Goal: Task Accomplishment & Management: Manage account settings

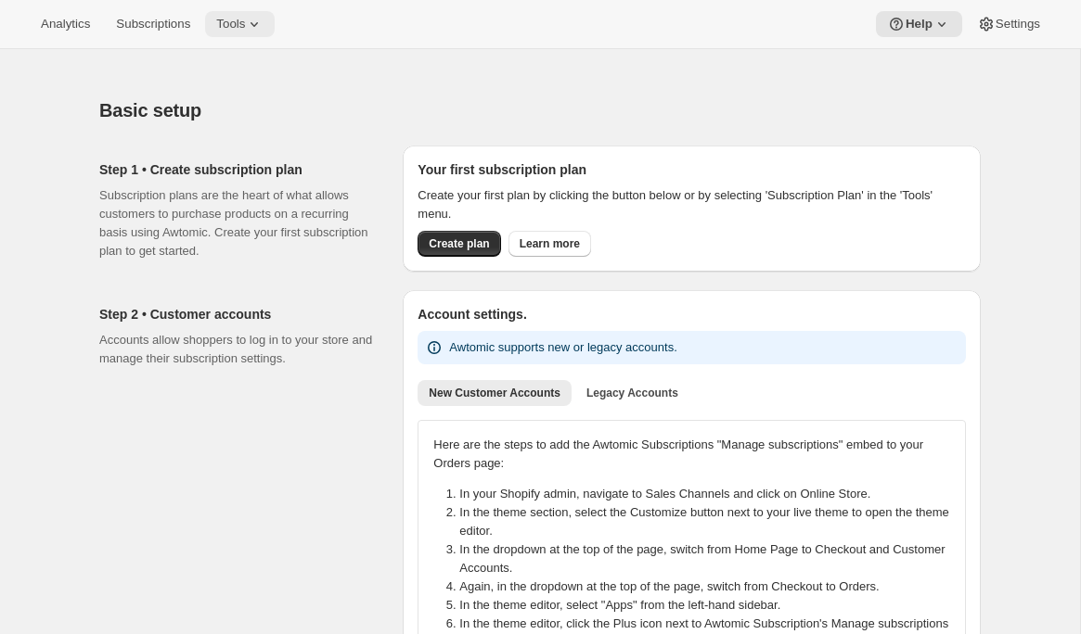
click at [243, 13] on button "Tools" at bounding box center [240, 24] width 70 height 26
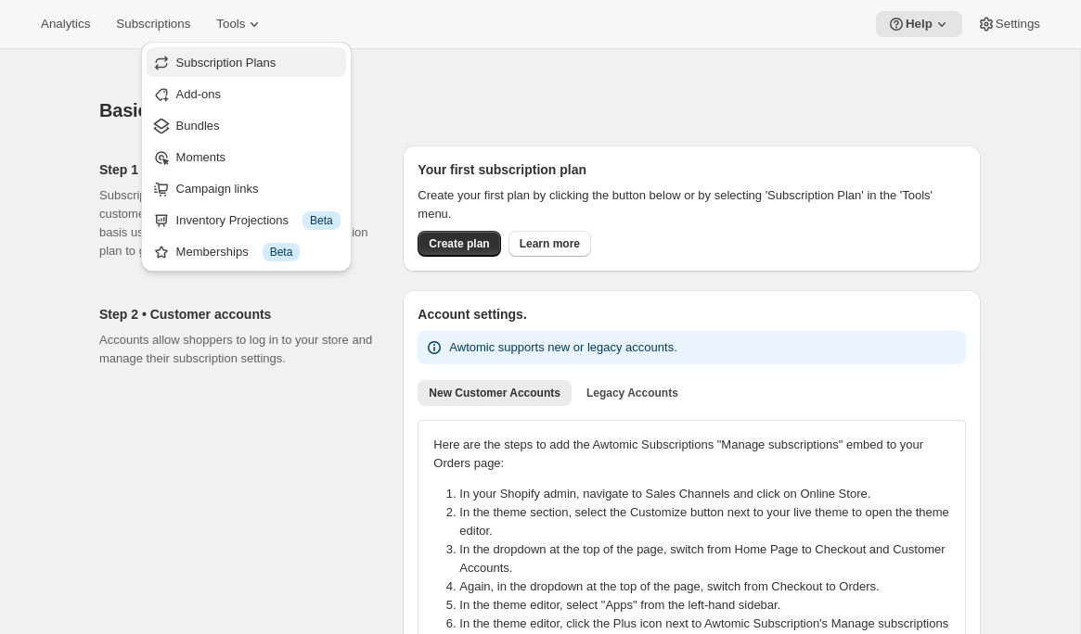
click at [245, 56] on span "Subscription Plans" at bounding box center [226, 63] width 100 height 14
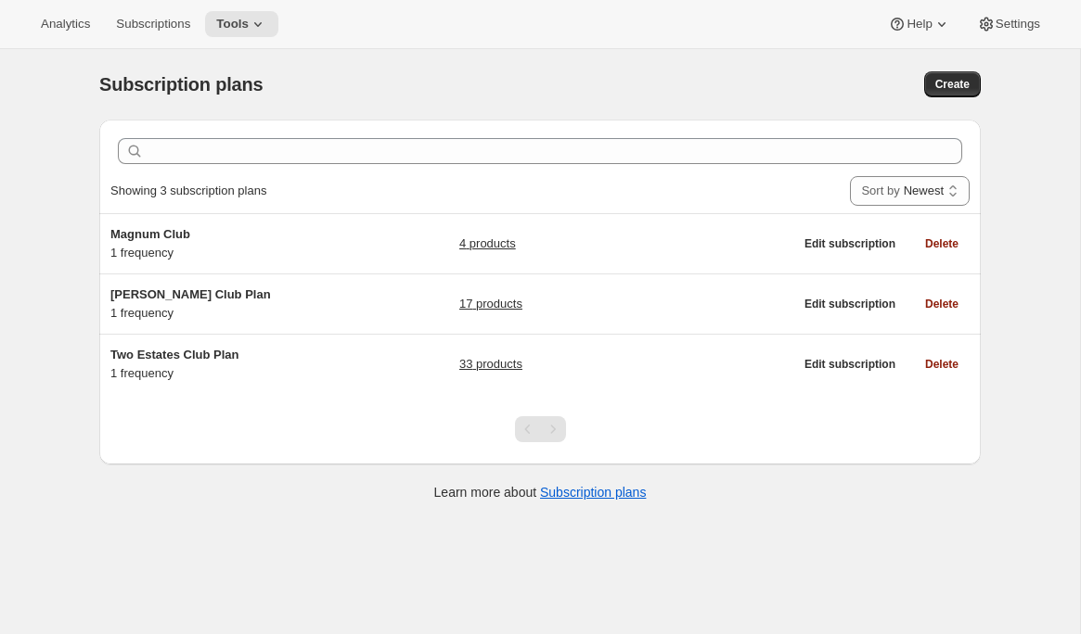
click at [254, 42] on div "Analytics Subscriptions Tools Help Settings" at bounding box center [540, 24] width 1081 height 49
click at [261, 27] on icon at bounding box center [258, 24] width 19 height 19
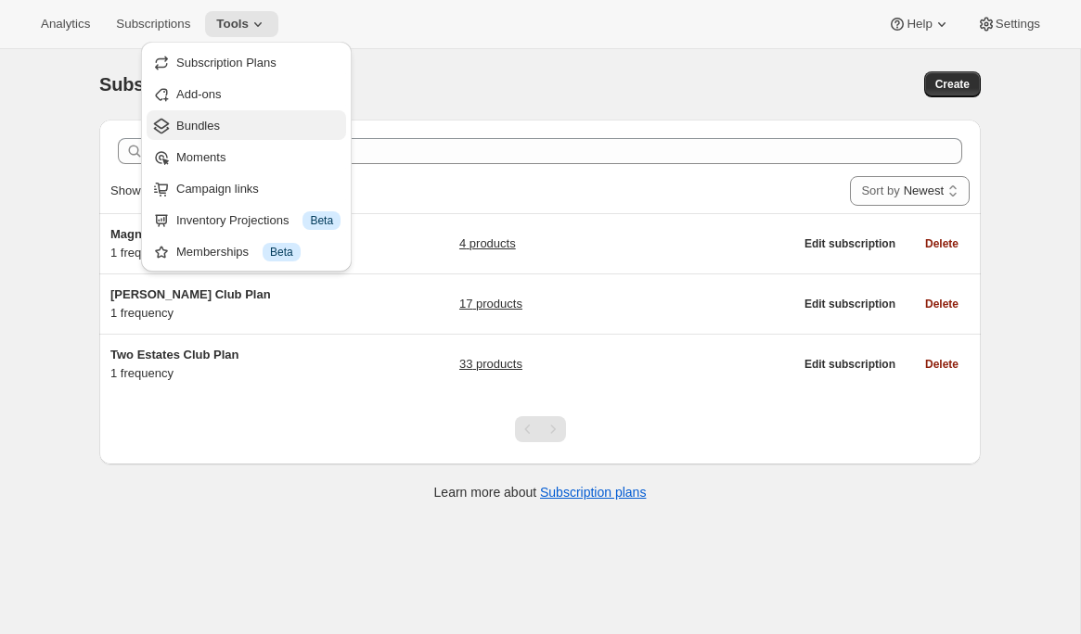
click at [230, 130] on span "Bundles" at bounding box center [258, 126] width 164 height 19
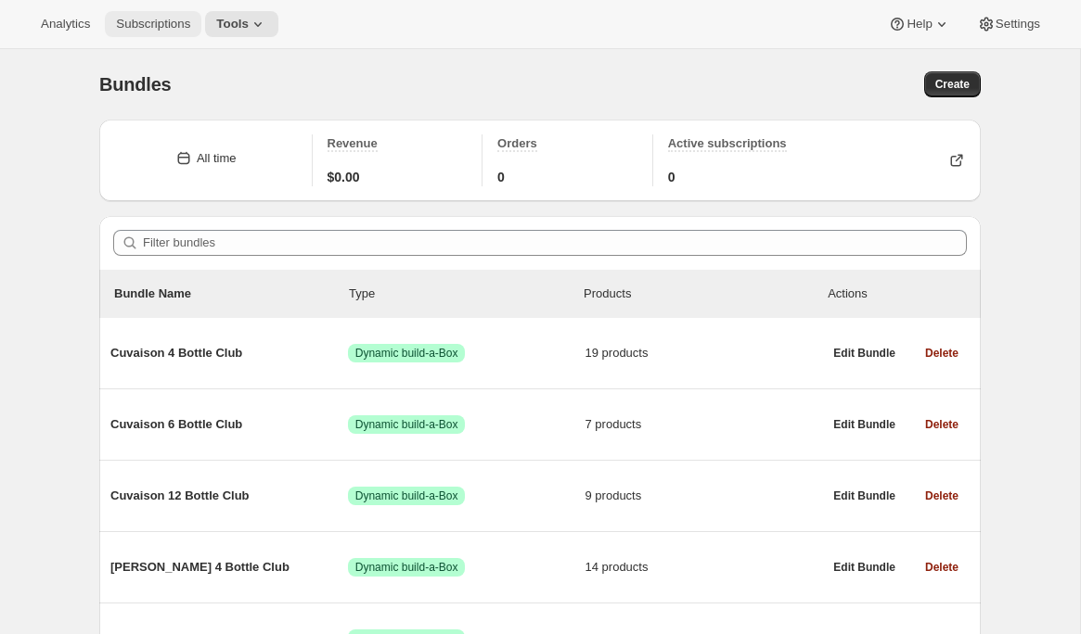
click at [141, 24] on span "Subscriptions" at bounding box center [153, 24] width 74 height 15
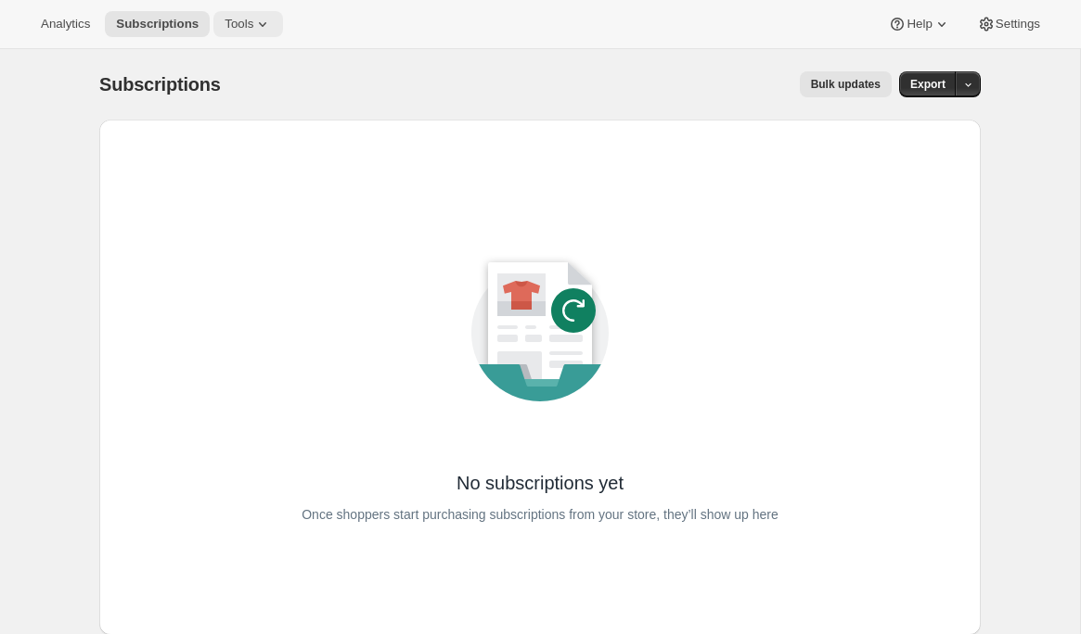
click at [237, 31] on span "Tools" at bounding box center [238, 24] width 29 height 15
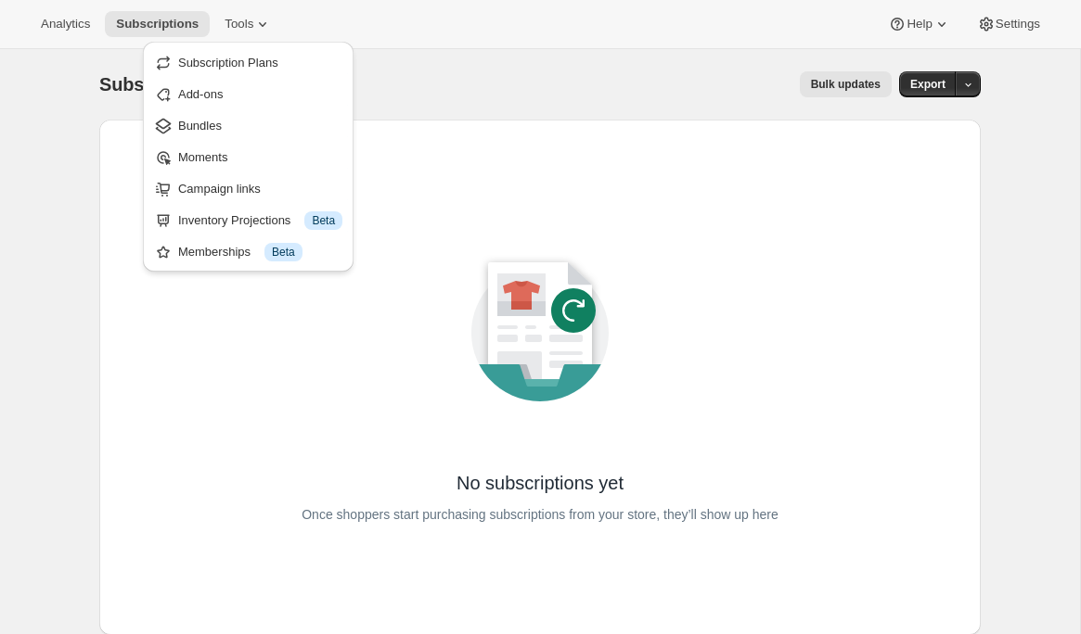
click at [559, 95] on div "Bulk updates" at bounding box center [567, 84] width 648 height 26
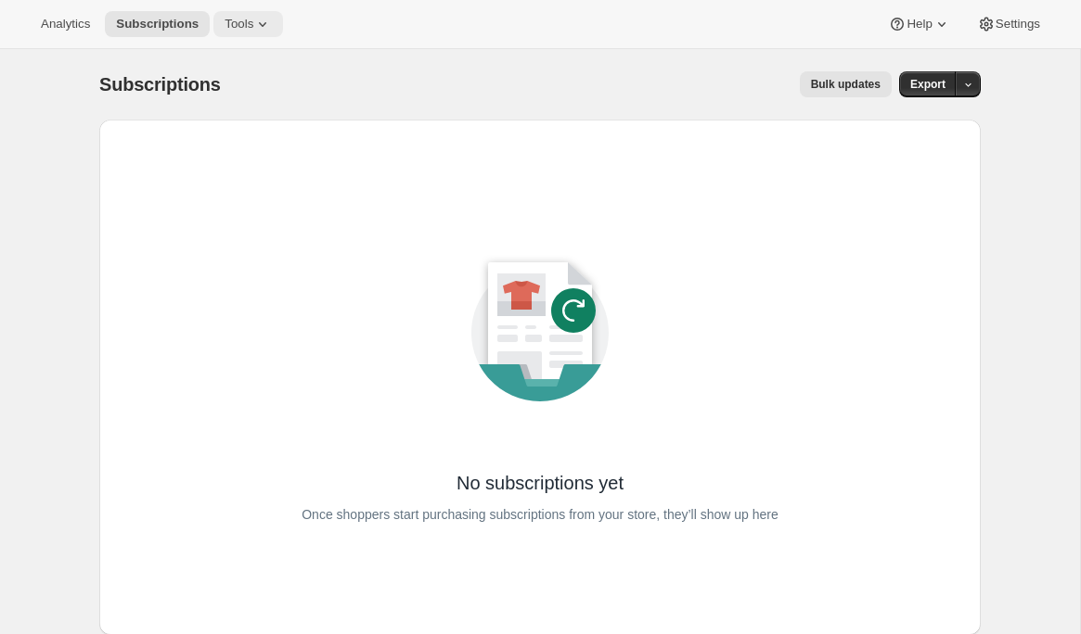
click at [258, 23] on icon at bounding box center [262, 24] width 19 height 19
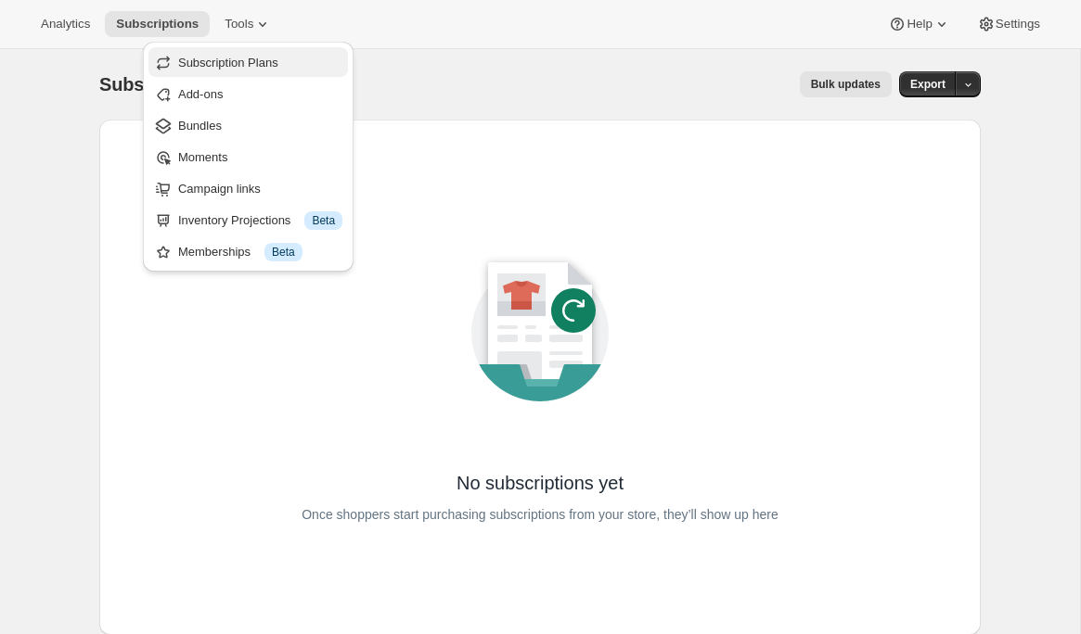
click at [246, 65] on span "Subscription Plans" at bounding box center [228, 63] width 100 height 14
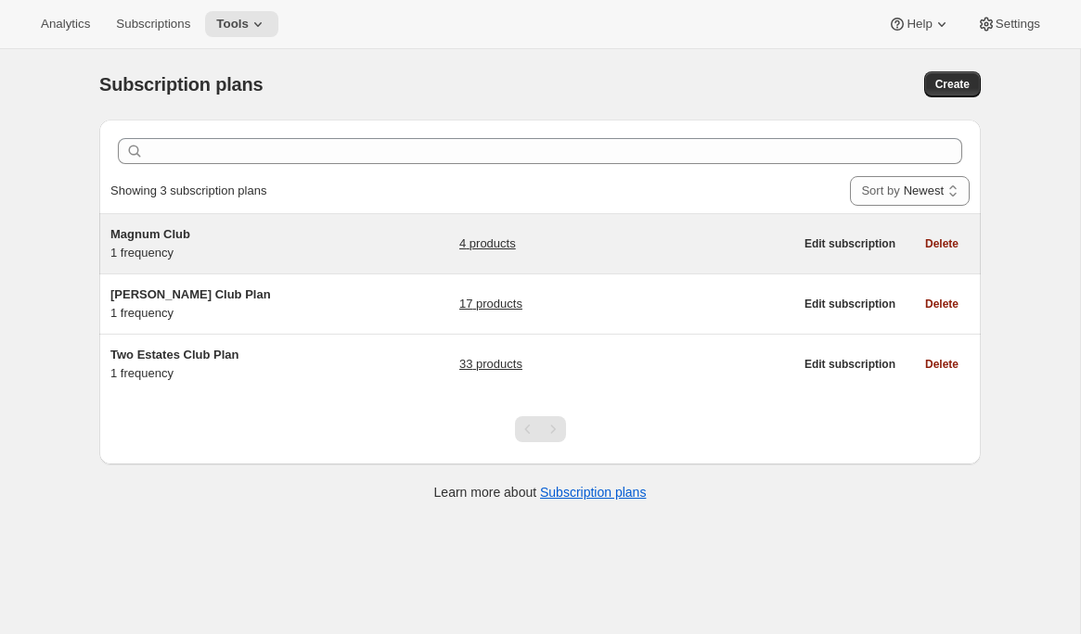
click at [223, 239] on h5 "Magnum Club" at bounding box center [226, 234] width 232 height 19
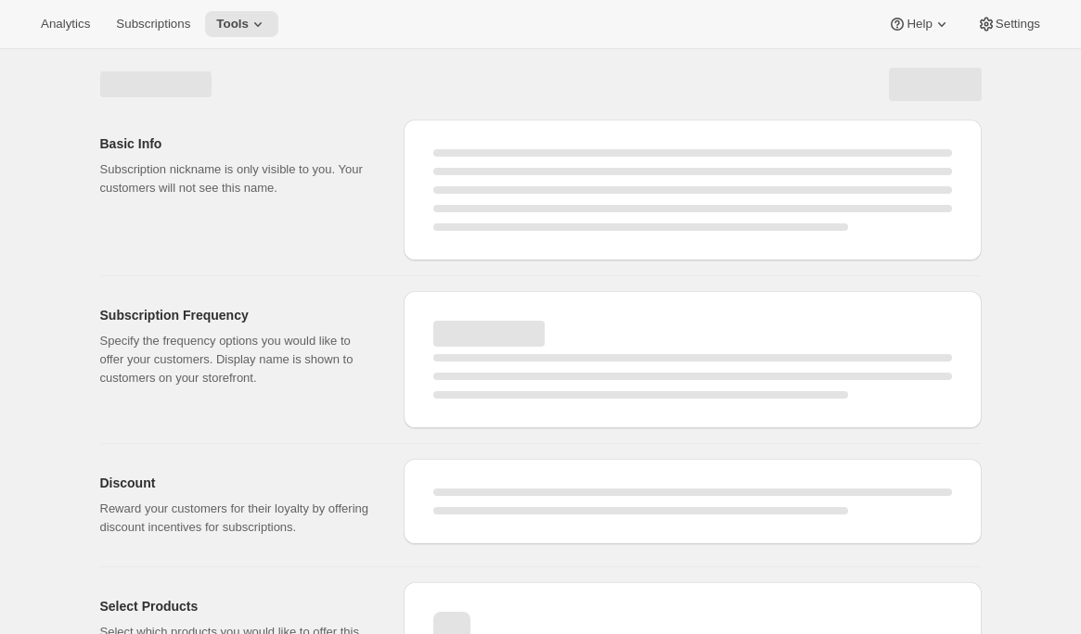
select select "WEEK"
select select "MONTH"
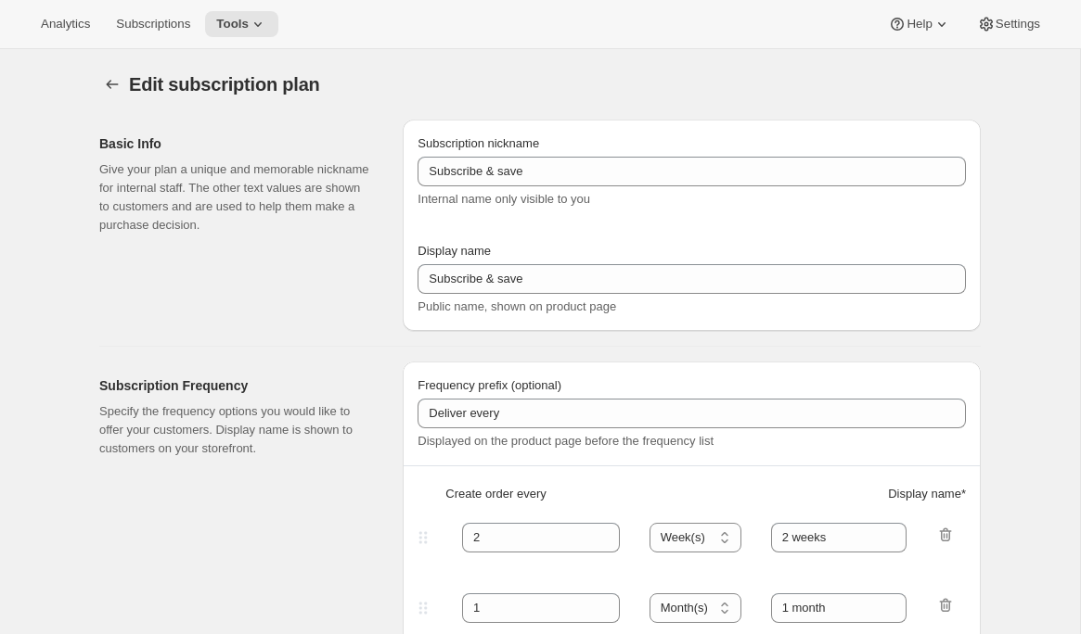
type input "Magnum Club"
type input "Join the Magnum Club"
type input "Delivers"
type input "1"
select select "YEAR"
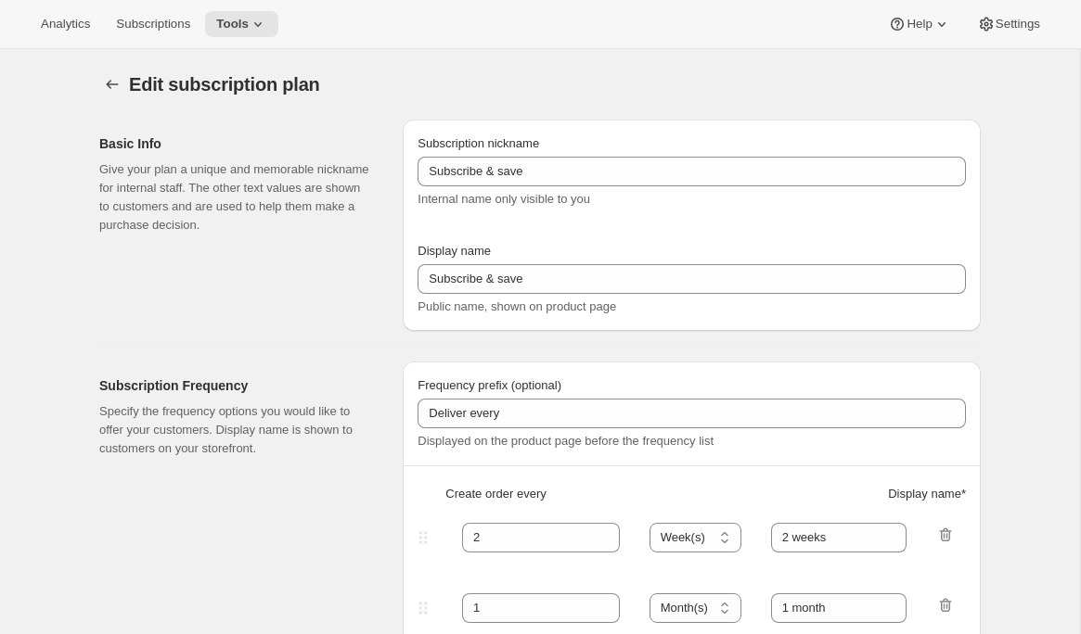
type input "yearly"
checkbox input "true"
select select "YEARDAY"
select select "12"
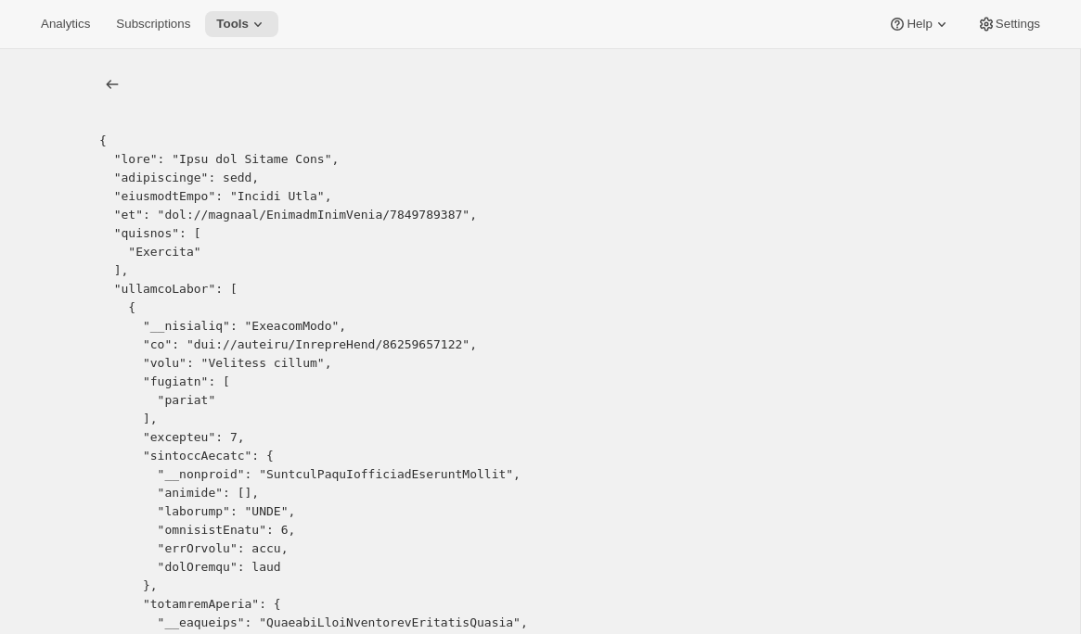
copy pre "15085011262"
click at [112, 83] on icon "list" at bounding box center [112, 84] width 19 height 19
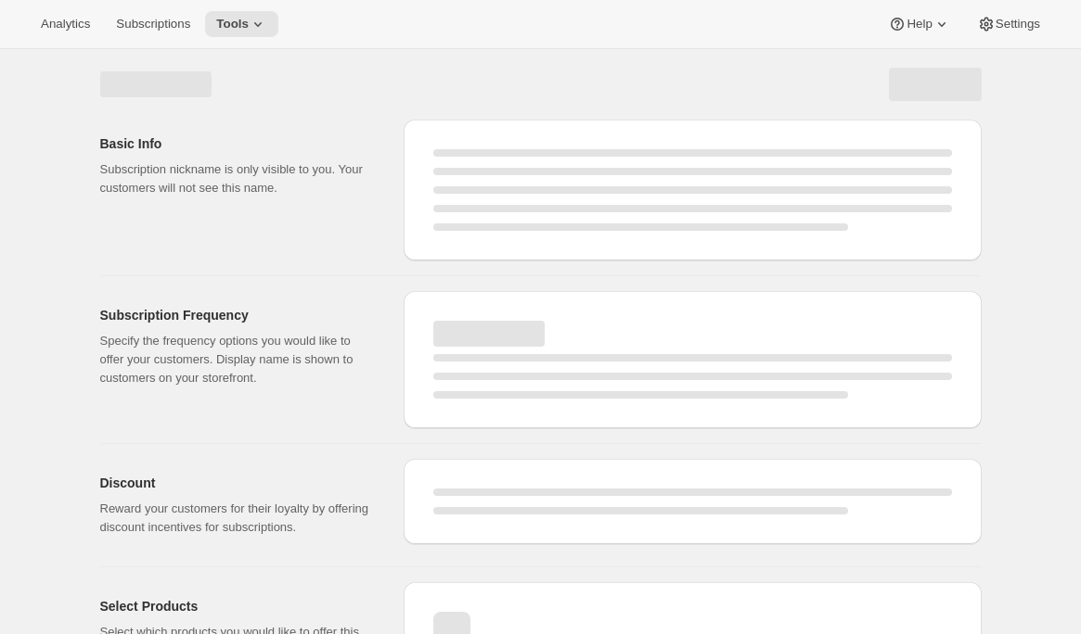
select select "WEEK"
select select "MONTH"
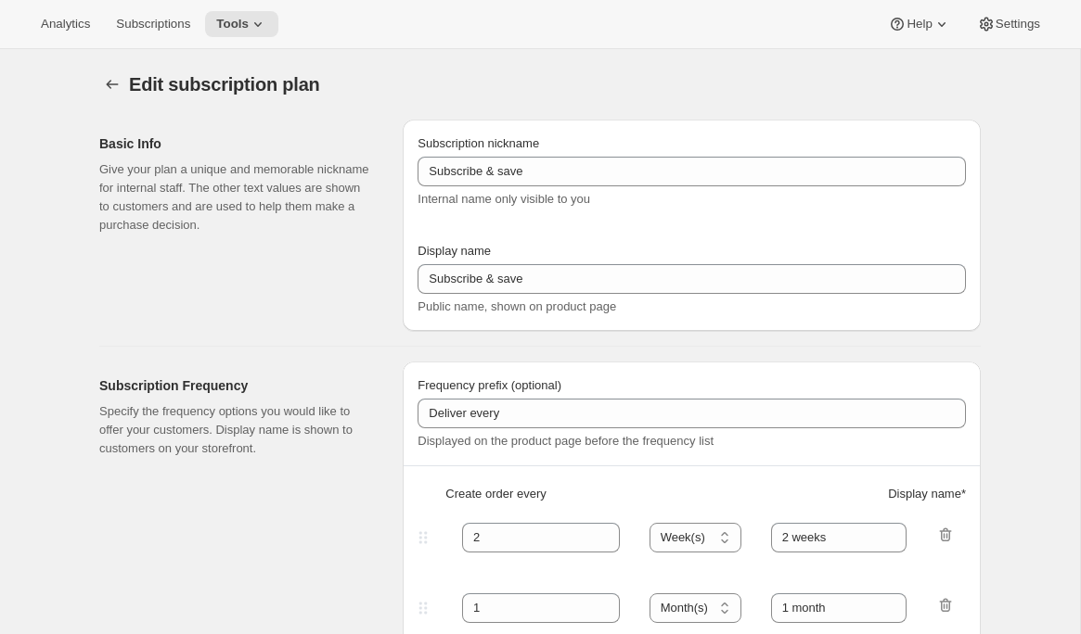
type input "Magnum Club"
type input "Join the Magnum Club"
type input "Delivers"
type input "1"
select select "YEAR"
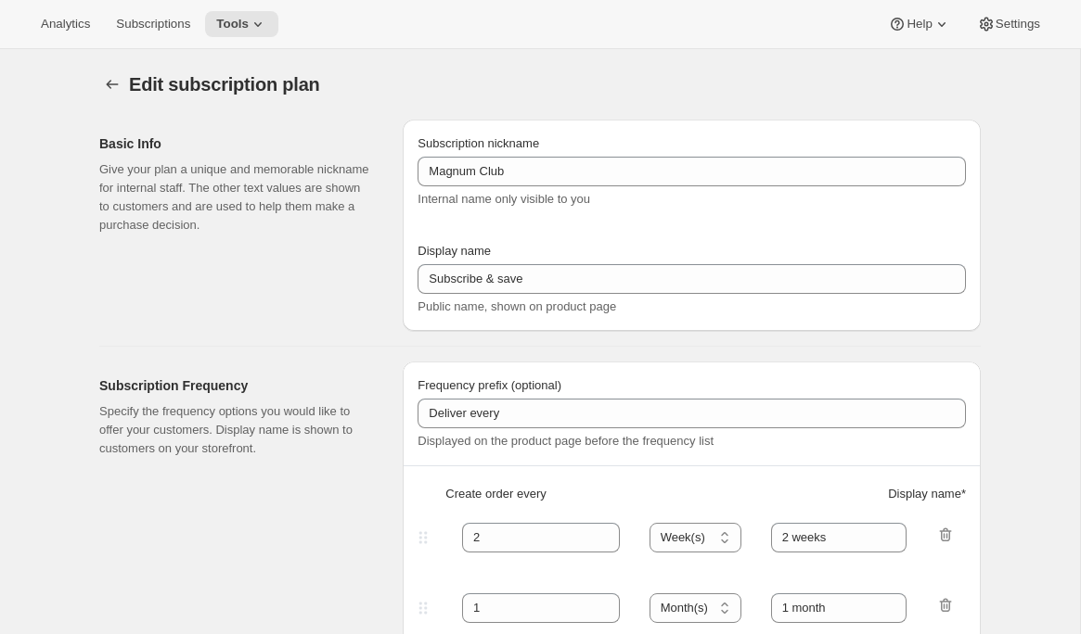
type input "yearly"
checkbox input "true"
select select "YEARDAY"
select select "12"
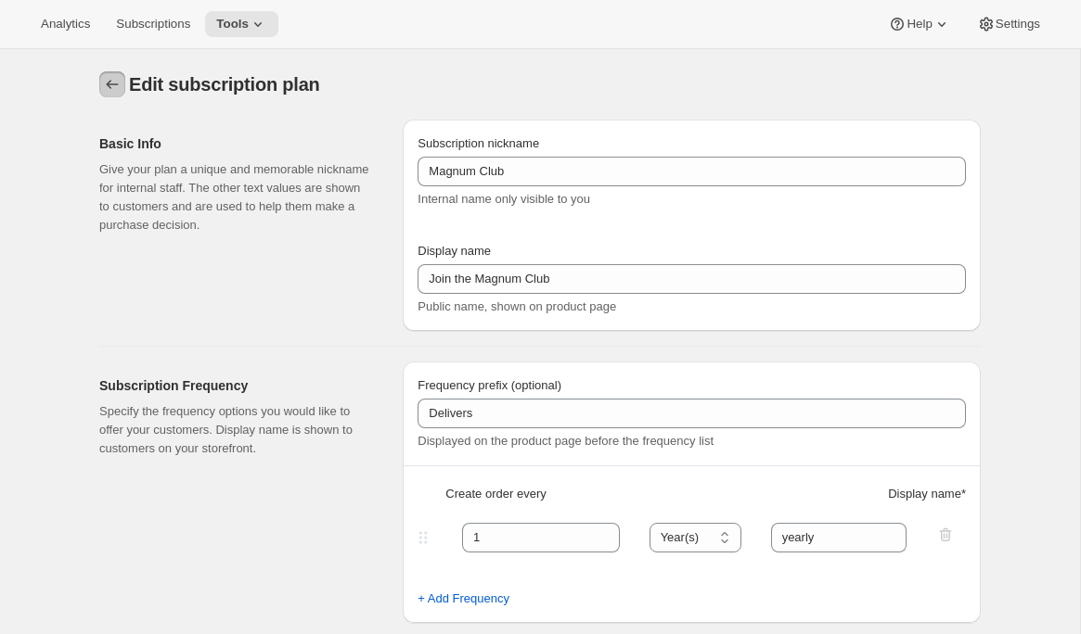
click at [112, 73] on button "Subscription plans" at bounding box center [112, 84] width 26 height 26
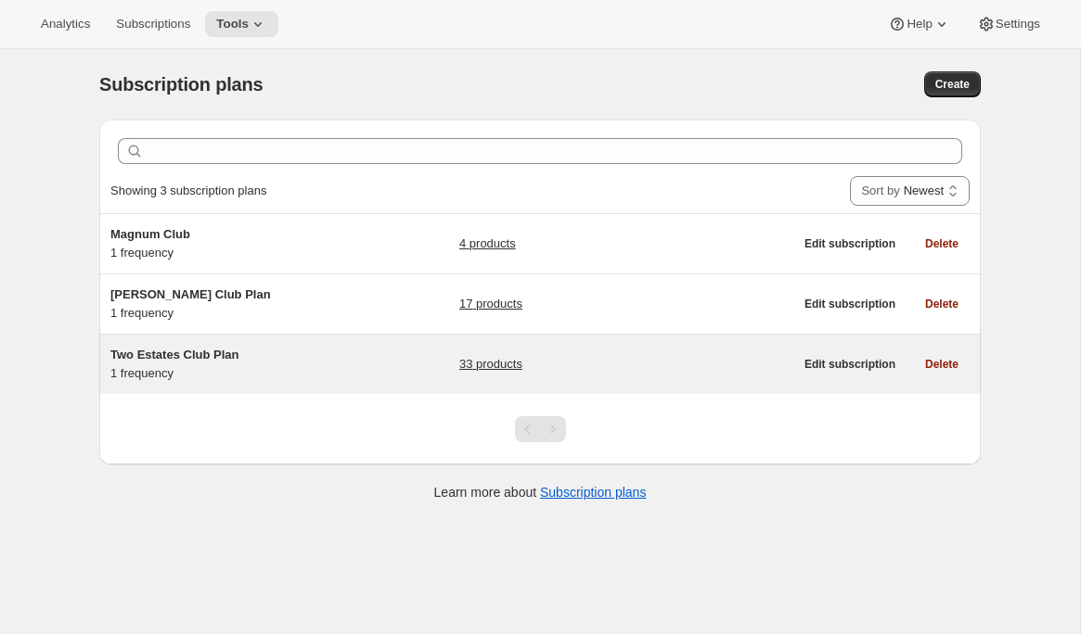
click at [206, 367] on div "Two Estates Club Plan 1 frequency" at bounding box center [226, 364] width 232 height 37
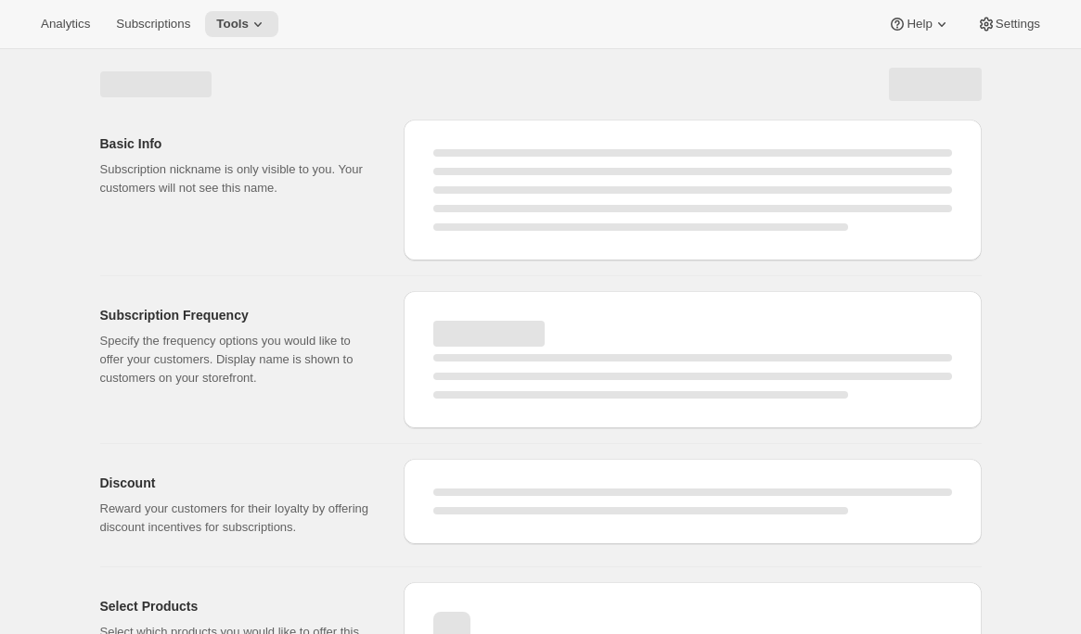
select select "WEEK"
select select "MONTH"
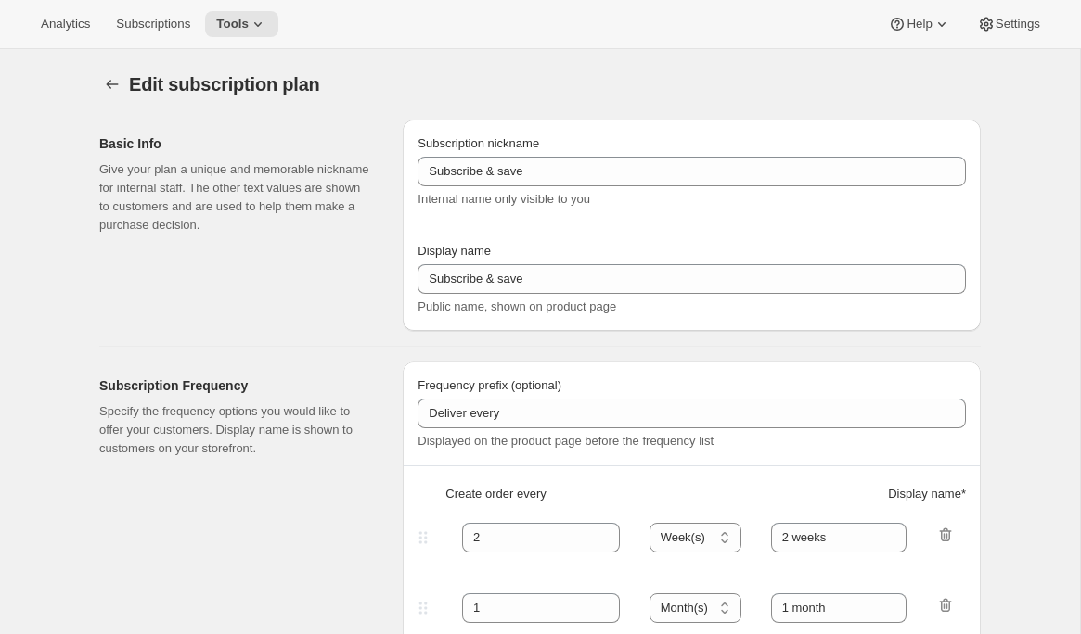
type input "Two Estates Club Plan"
type input "Join the Two Estates Club"
type input "3"
select select "MONTH"
type input "quarter"
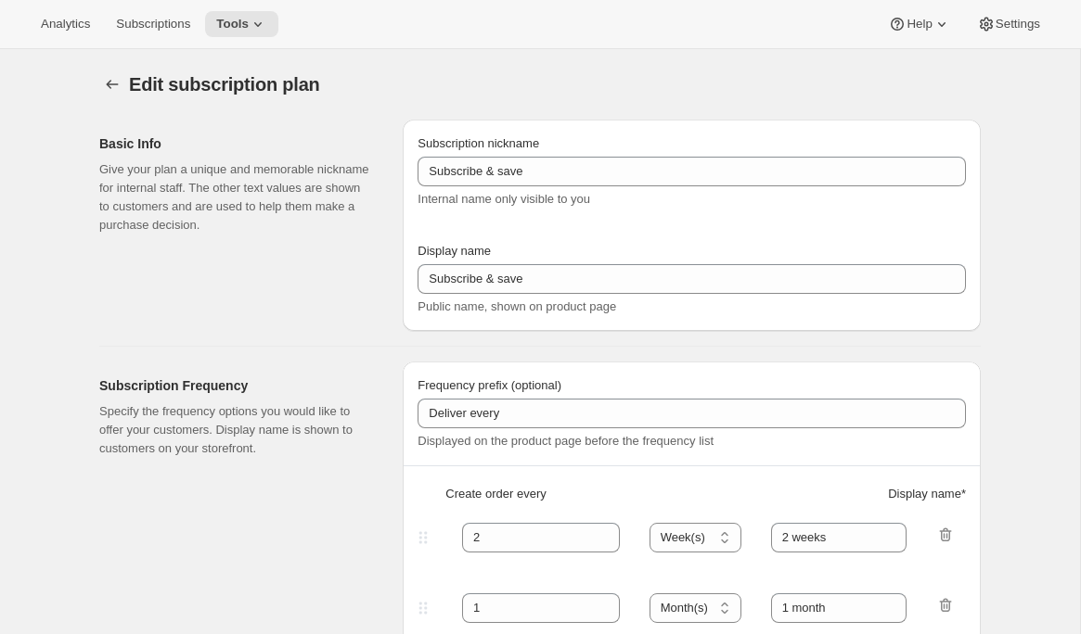
type input "10"
checkbox input "true"
select select "YEARDAY"
select select "2"
select select "5"
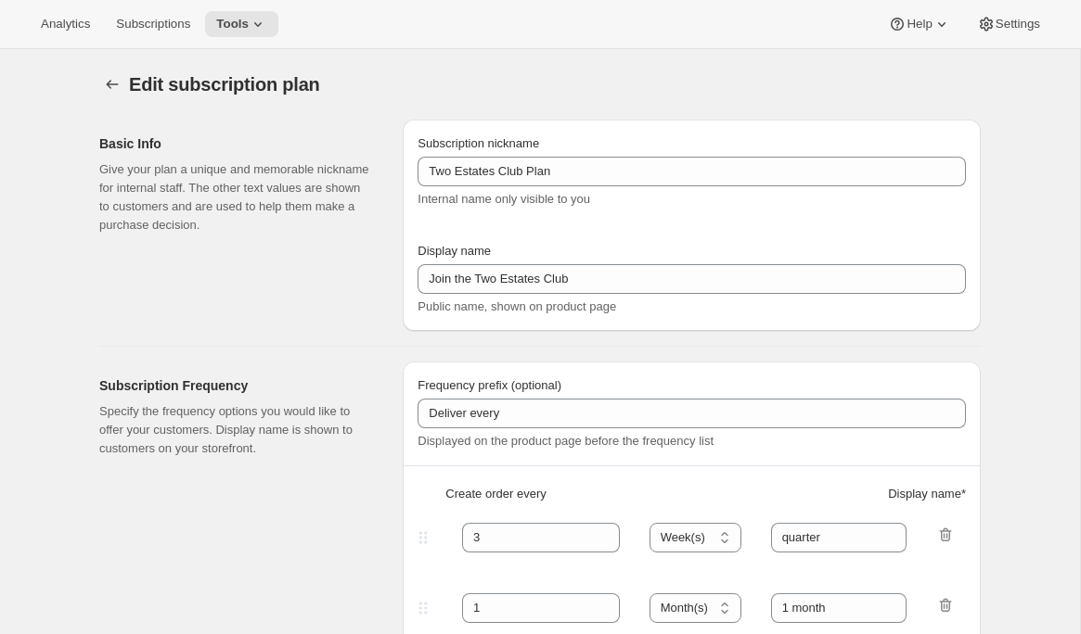
select select "9"
select select "11"
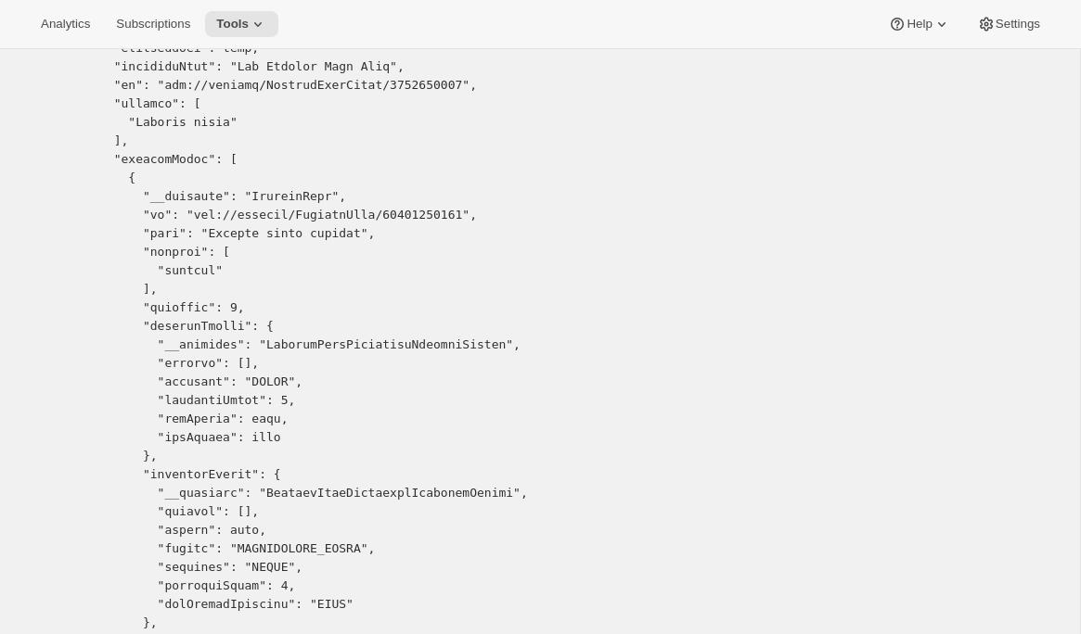
scroll to position [132, 0]
copy pre "15067349310"
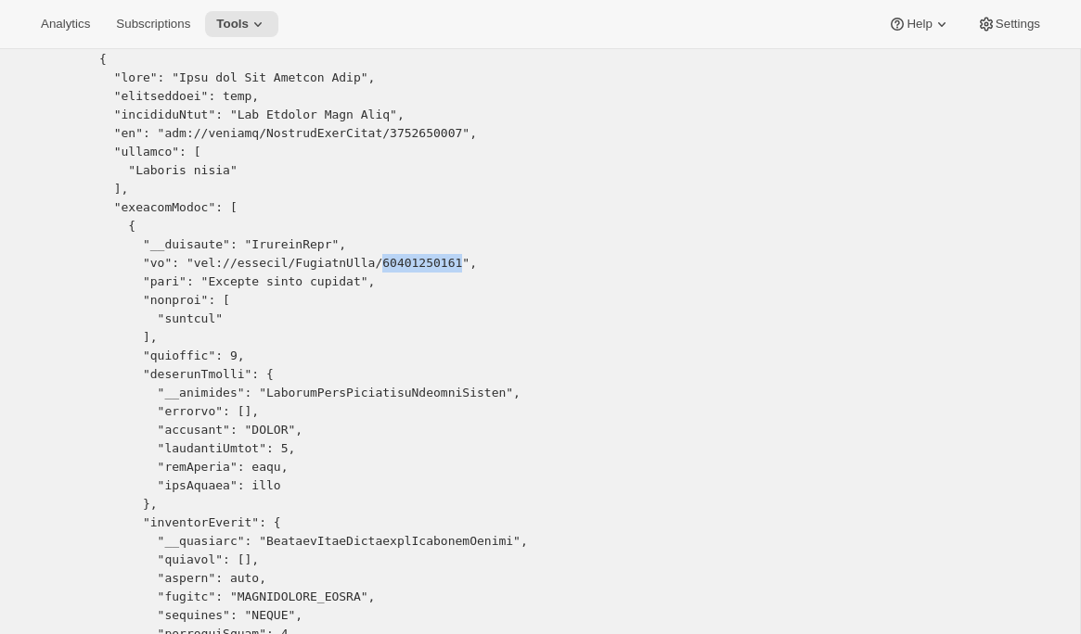
scroll to position [80, 0]
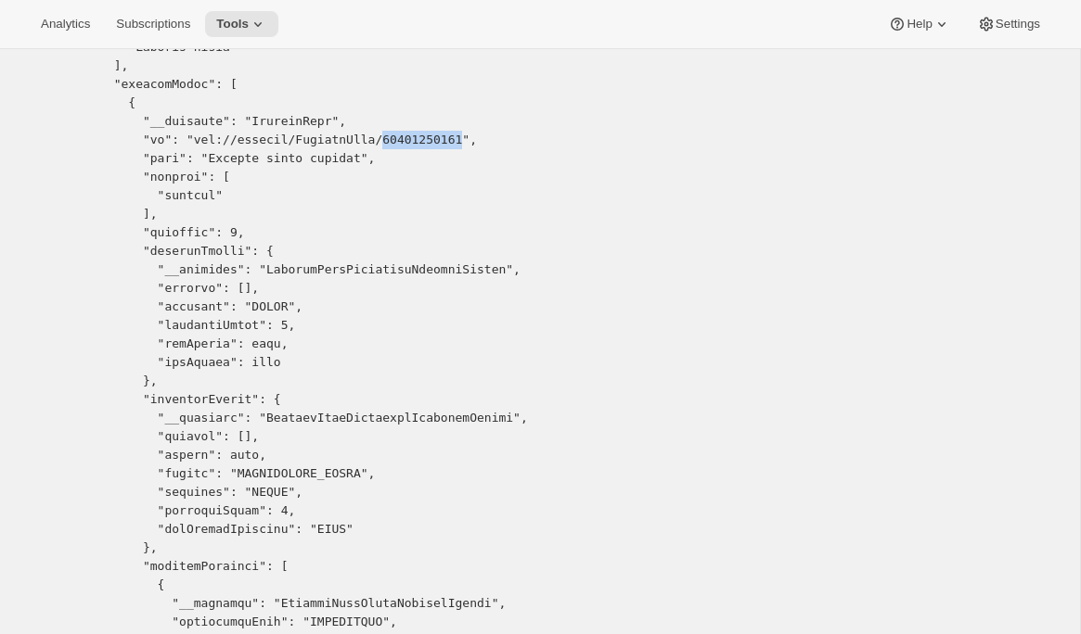
scroll to position [0, 0]
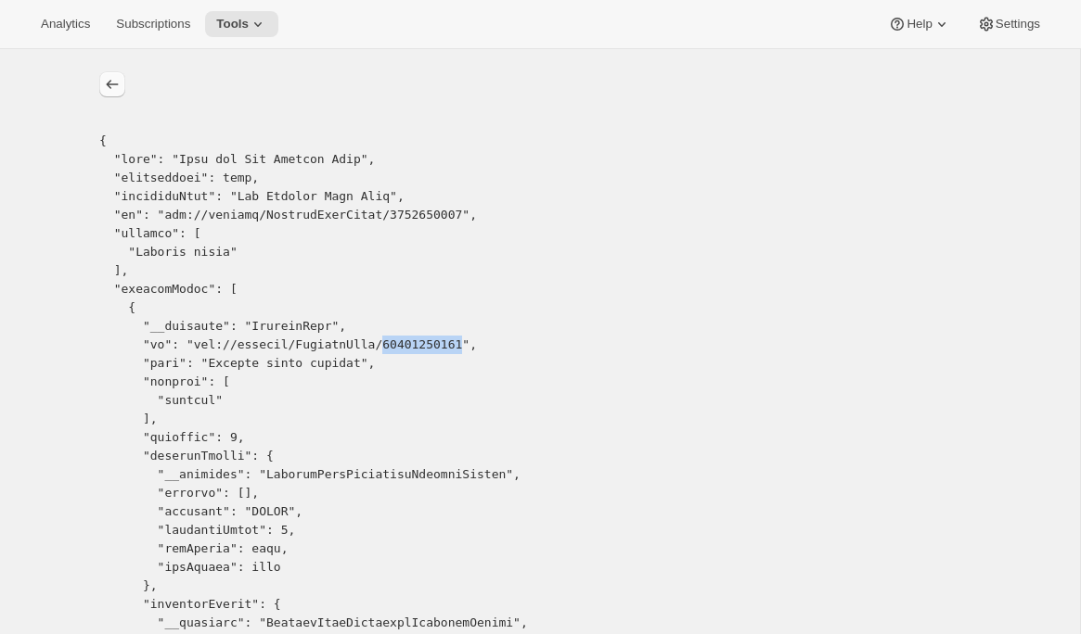
click at [113, 86] on icon "list" at bounding box center [112, 84] width 19 height 19
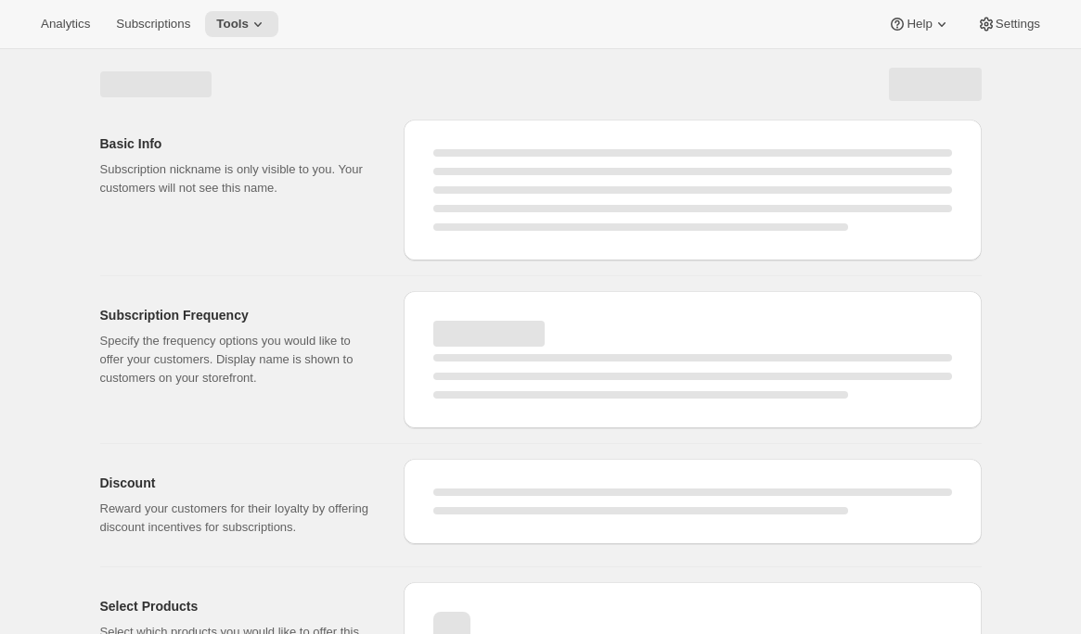
select select "WEEK"
select select "MONTH"
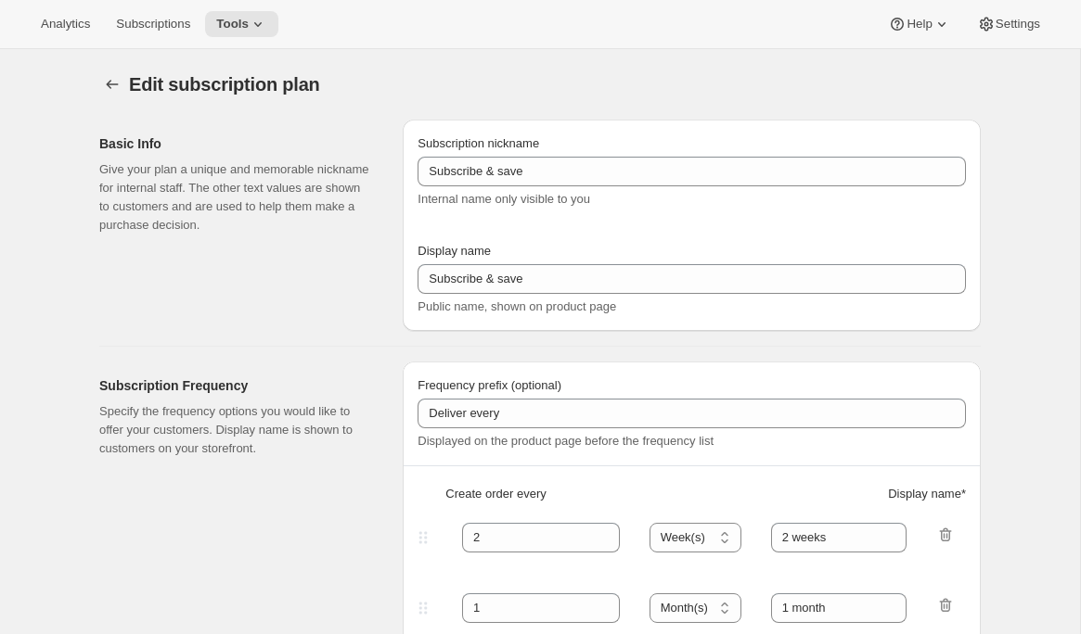
type input "Two Estates Club Plan"
type input "Join the Two Estates Club"
type input "3"
select select "MONTH"
type input "quarter"
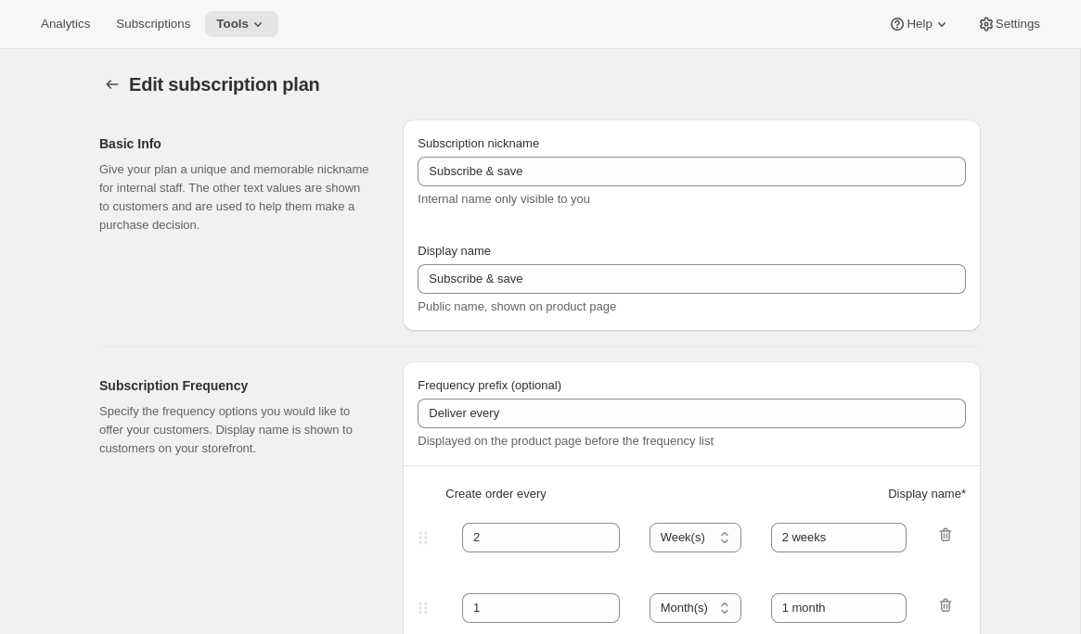
type input "10"
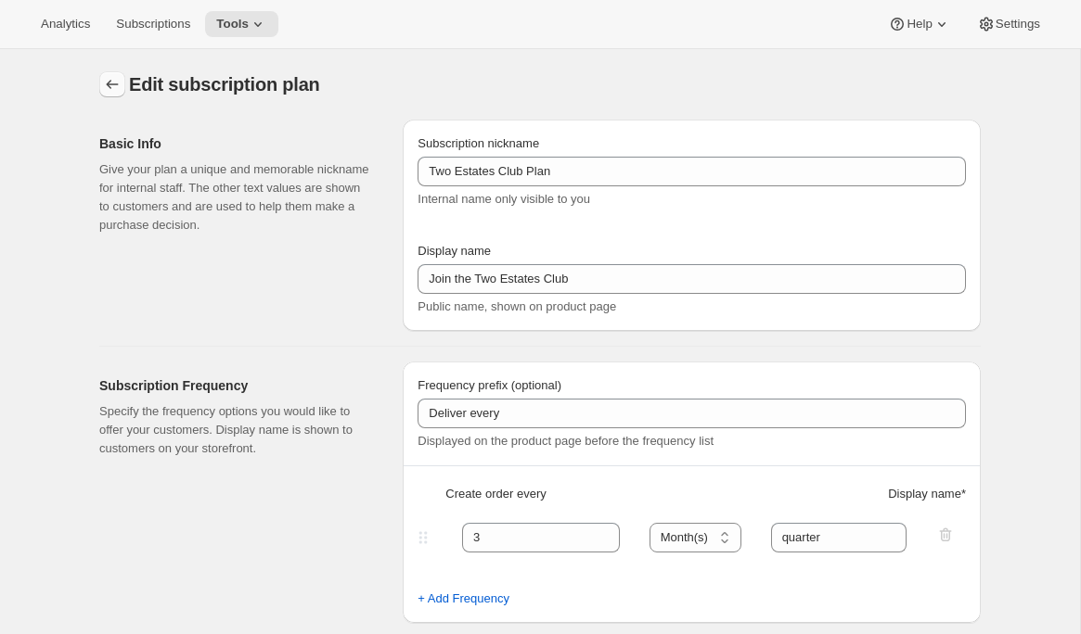
click at [105, 89] on icon "Subscription plans" at bounding box center [112, 84] width 19 height 19
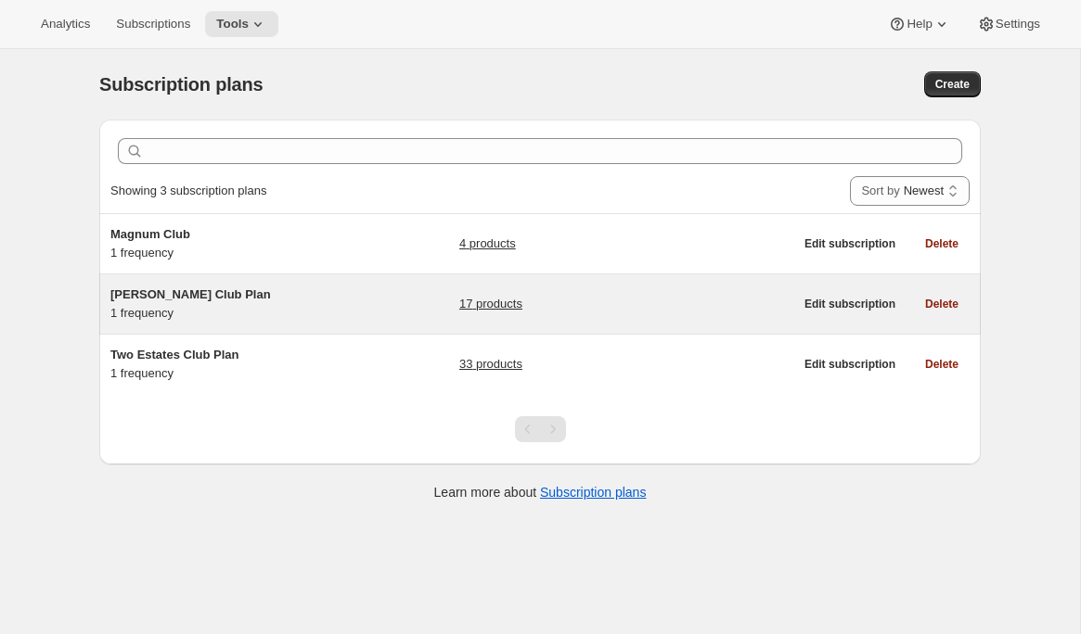
click at [250, 319] on div "Brandlin Club Plan 1 frequency" at bounding box center [226, 304] width 232 height 37
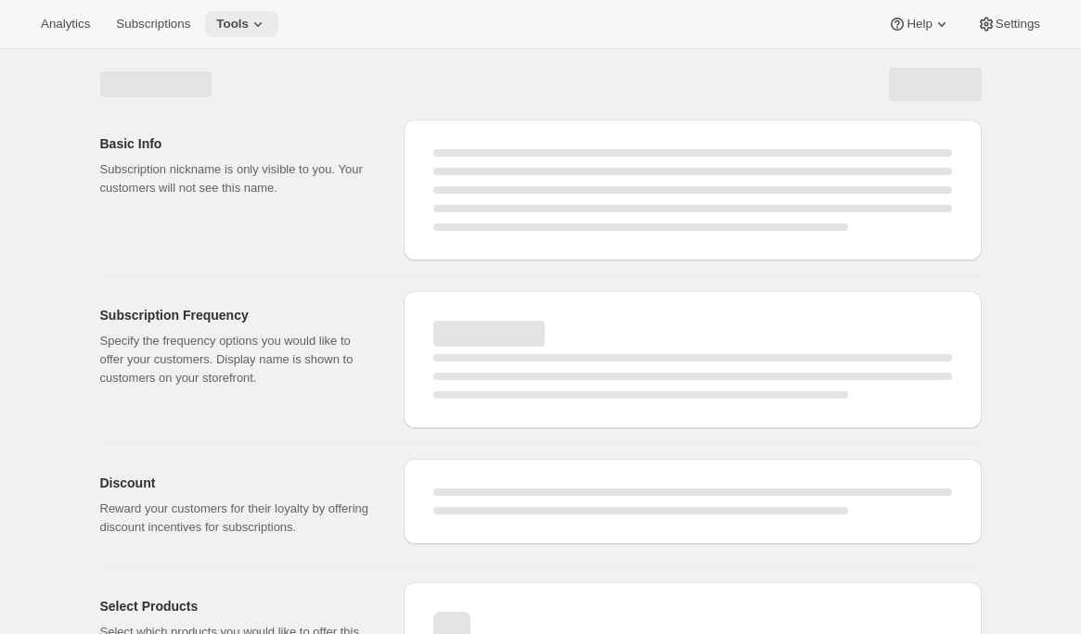
select select "WEEK"
select select "MONTH"
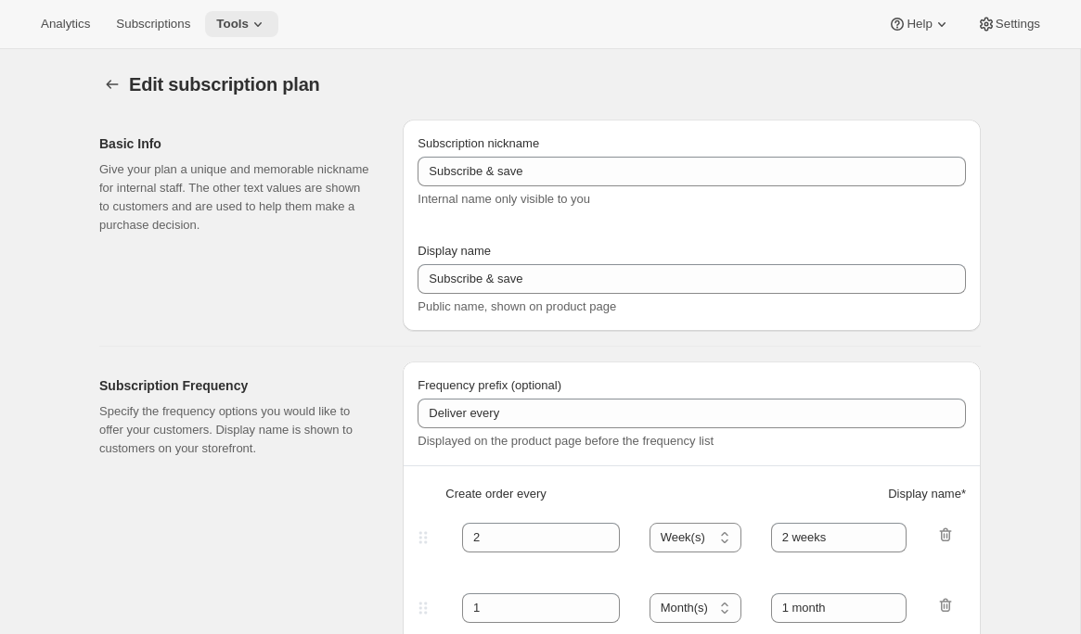
type input "Brandlin Club Plan"
type input "Join the Brandlin Club"
type input "4"
select select "MONTH"
type input "4 months"
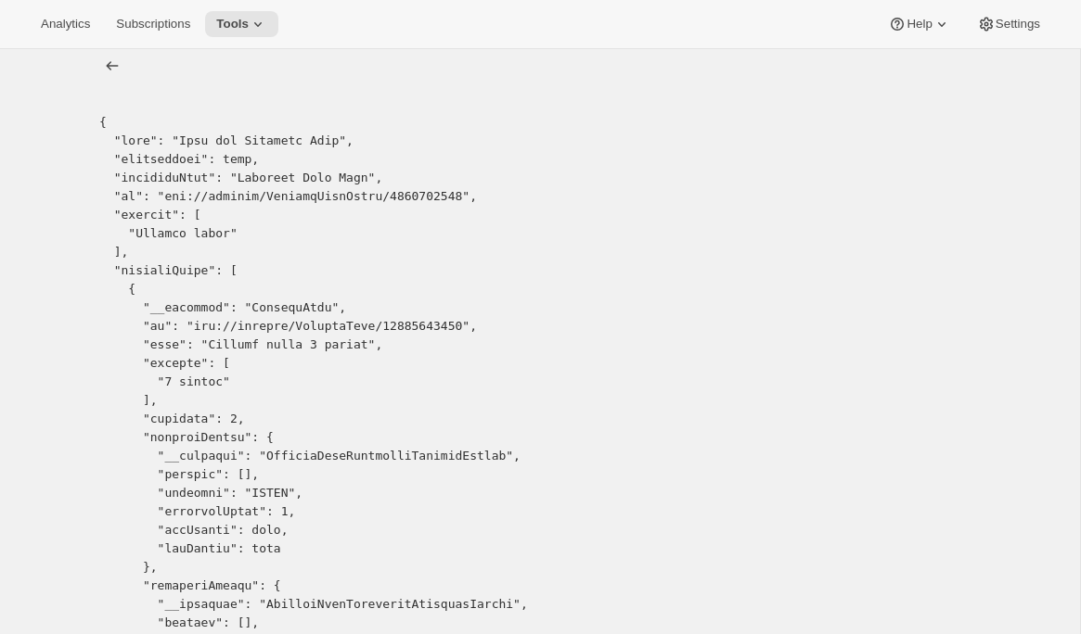
scroll to position [25, 0]
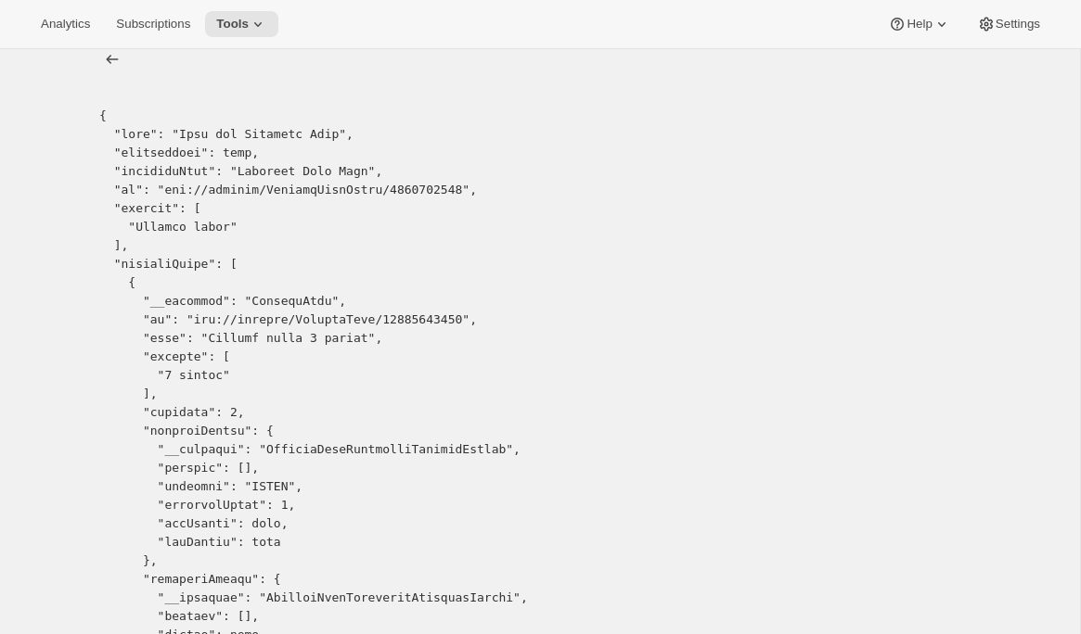
copy pre "15084978494"
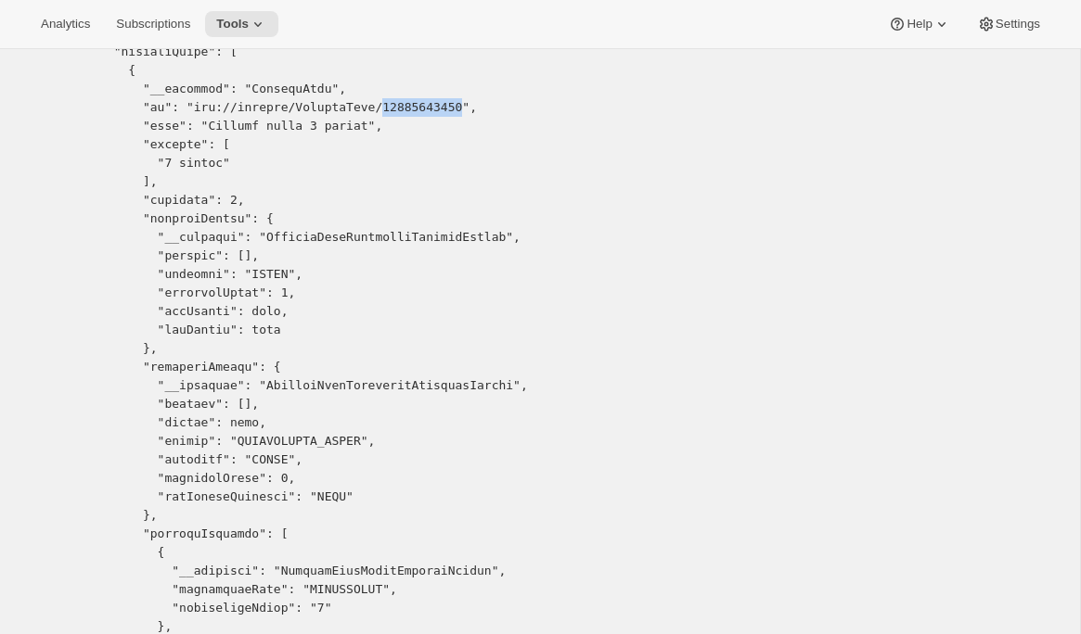
scroll to position [245, 0]
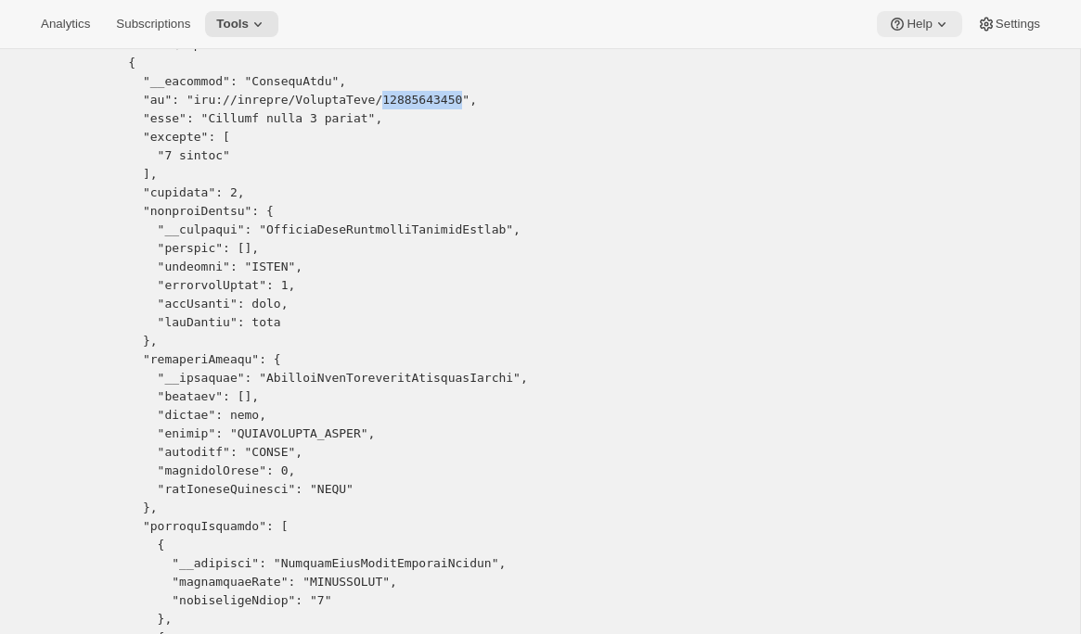
click at [924, 23] on span "Help" at bounding box center [918, 24] width 25 height 15
click at [900, 61] on span "Setup guide" at bounding box center [913, 63] width 64 height 14
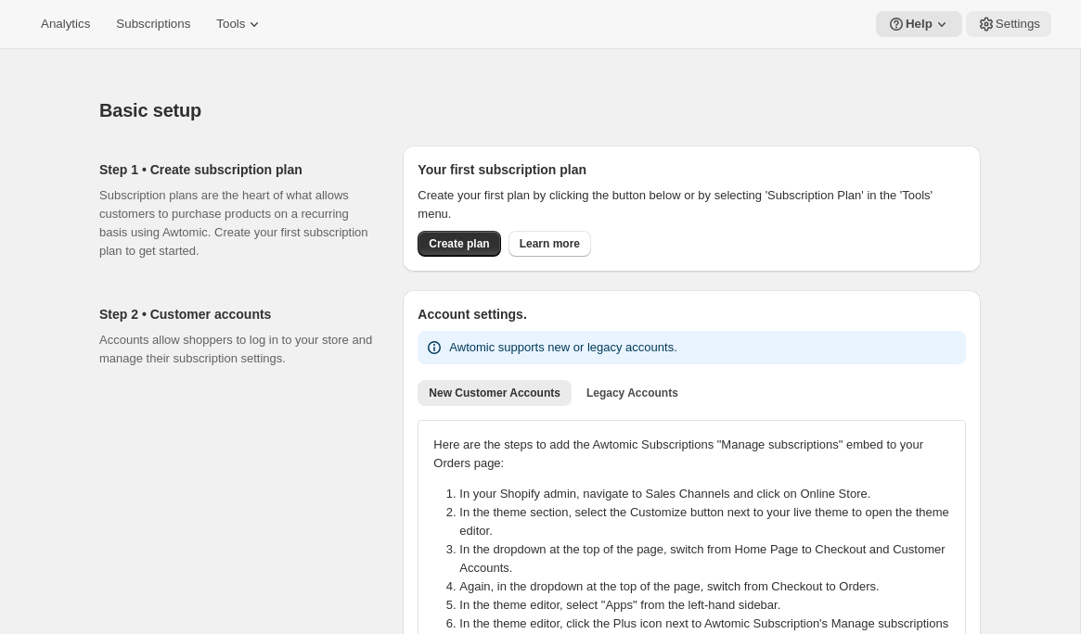
click at [1006, 28] on span "Settings" at bounding box center [1017, 24] width 45 height 15
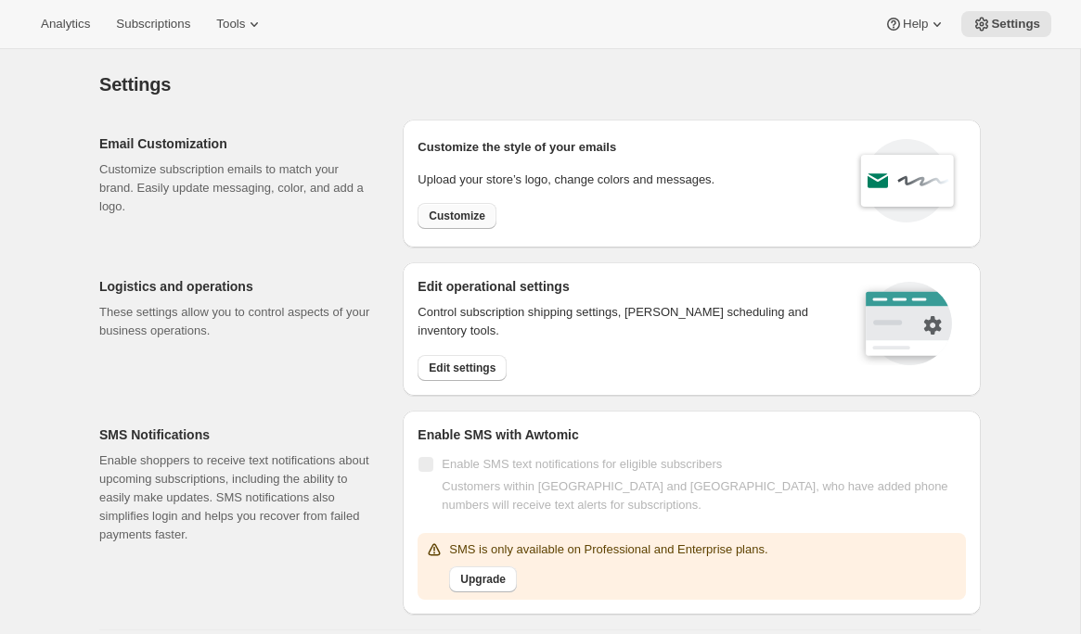
click at [454, 218] on span "Customize" at bounding box center [457, 216] width 57 height 15
select select "subscriptionMessage"
select select "5"
select select "15"
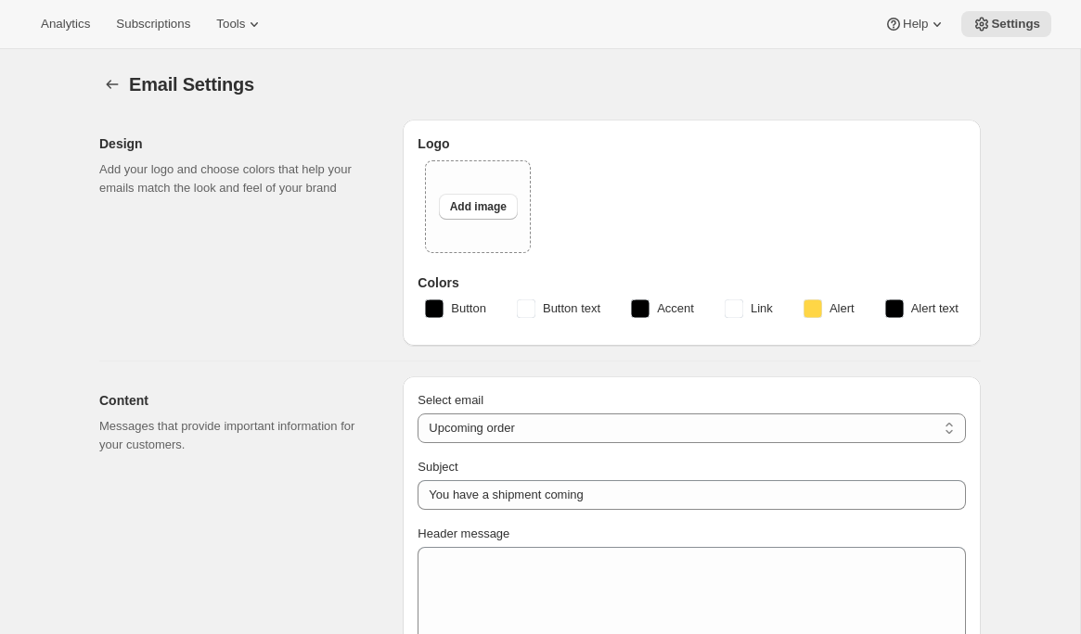
type input "Two Estates"
click at [119, 81] on icon "Settings" at bounding box center [112, 84] width 19 height 19
